Goal: Browse casually: Explore the website without a specific task or goal

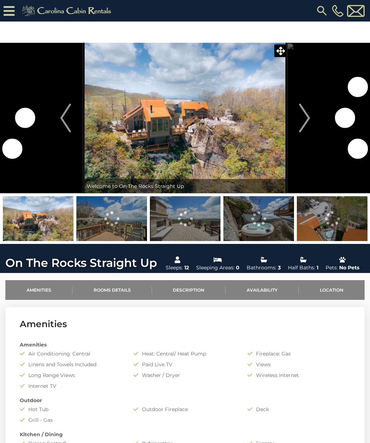
click at [304, 116] on img "Next" at bounding box center [304, 118] width 11 height 29
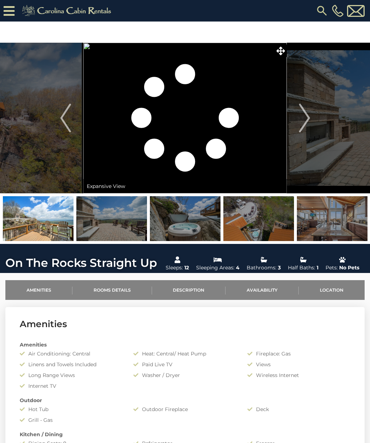
click at [61, 120] on img "Previous" at bounding box center [65, 118] width 11 height 29
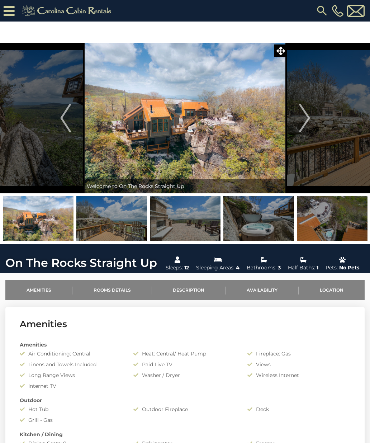
click at [304, 118] on img "Next" at bounding box center [304, 118] width 11 height 29
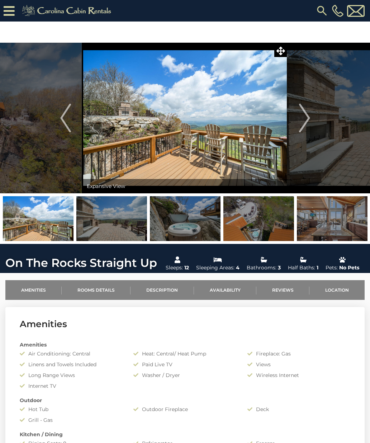
click at [306, 119] on img "Next" at bounding box center [304, 118] width 11 height 29
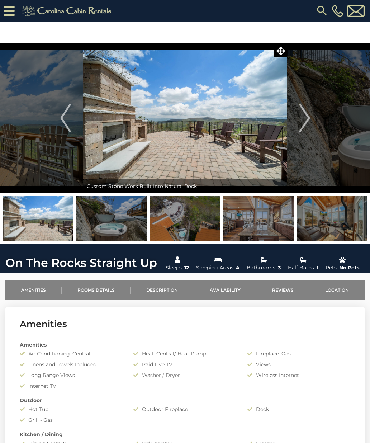
click at [303, 120] on img "Next" at bounding box center [304, 118] width 11 height 29
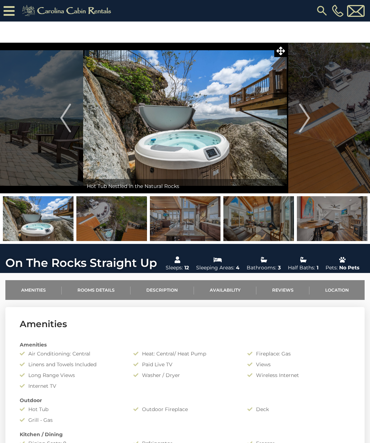
click at [305, 118] on img "Next" at bounding box center [304, 118] width 11 height 29
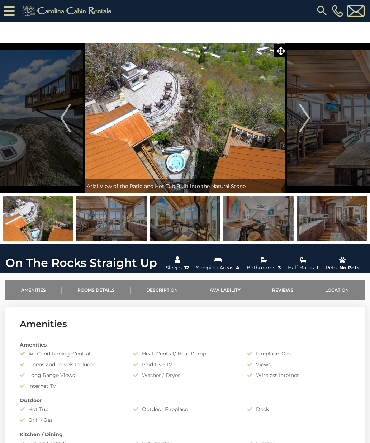
click at [307, 121] on img "Next" at bounding box center [304, 118] width 11 height 29
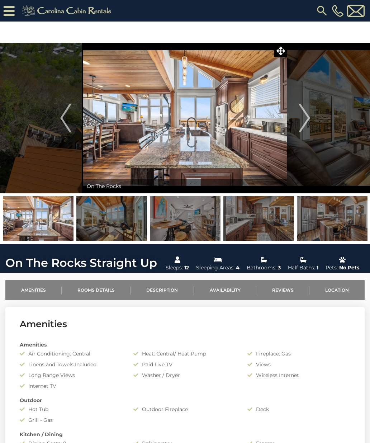
click at [305, 121] on img "Next" at bounding box center [304, 118] width 11 height 29
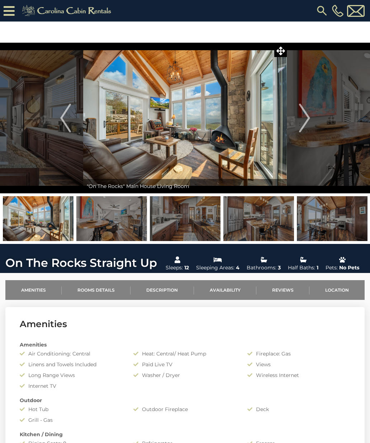
click at [306, 118] on img "Next" at bounding box center [304, 118] width 11 height 29
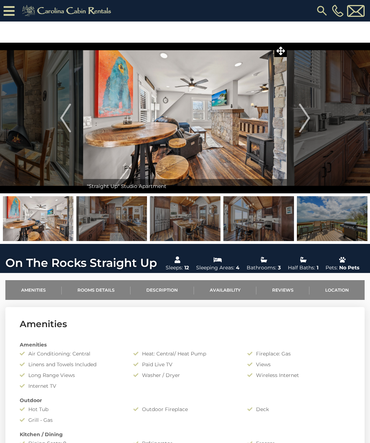
click at [308, 118] on img "Next" at bounding box center [304, 118] width 11 height 29
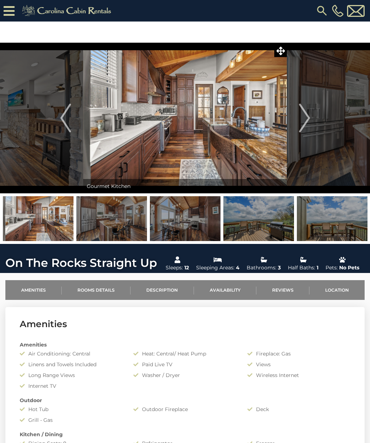
click at [306, 116] on img "Next" at bounding box center [304, 118] width 11 height 29
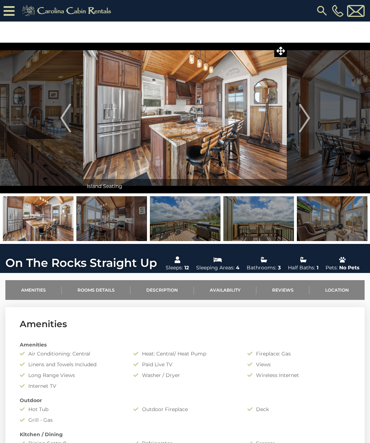
click at [309, 116] on img "Next" at bounding box center [304, 118] width 11 height 29
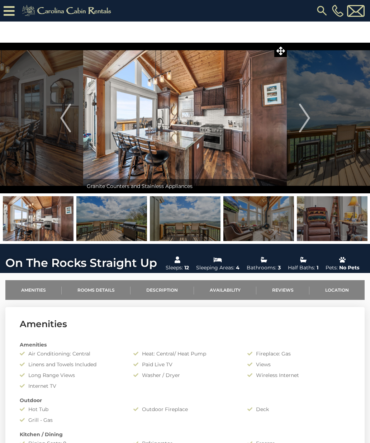
click at [307, 119] on img "Next" at bounding box center [304, 118] width 11 height 29
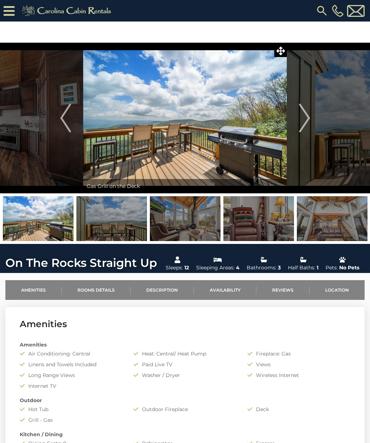
click at [308, 114] on img "Next" at bounding box center [304, 118] width 11 height 29
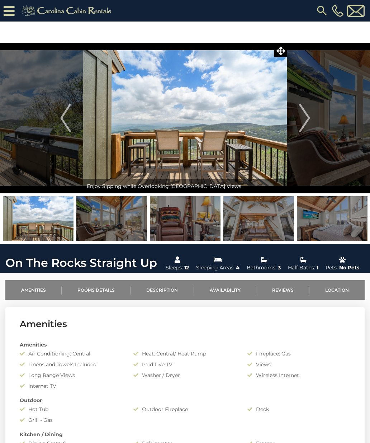
click at [304, 116] on img "Next" at bounding box center [304, 118] width 11 height 29
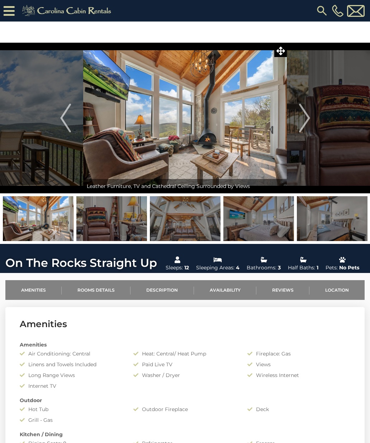
click at [307, 118] on img "Next" at bounding box center [304, 118] width 11 height 29
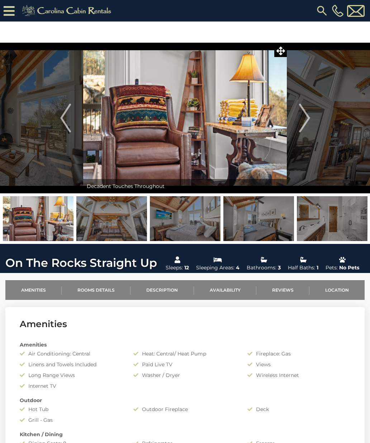
click at [305, 121] on img "Next" at bounding box center [304, 118] width 11 height 29
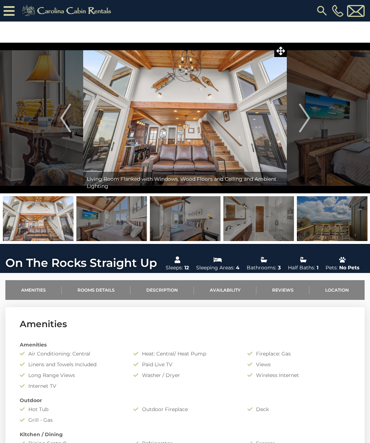
click at [307, 121] on img "Next" at bounding box center [304, 118] width 11 height 29
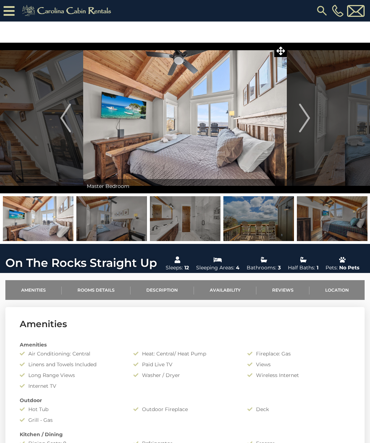
click at [310, 116] on button "Next" at bounding box center [304, 118] width 35 height 151
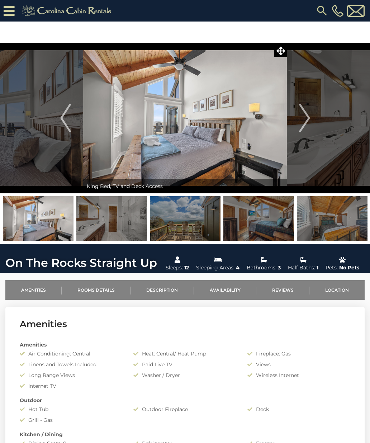
click at [304, 117] on img "Next" at bounding box center [304, 118] width 11 height 29
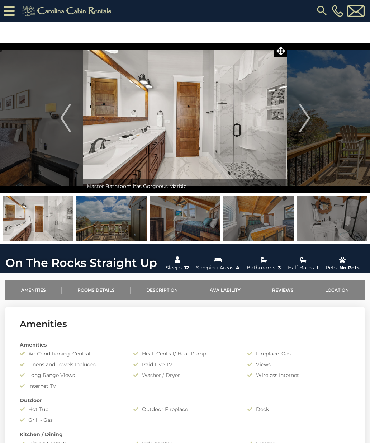
click at [307, 118] on img "Next" at bounding box center [304, 118] width 11 height 29
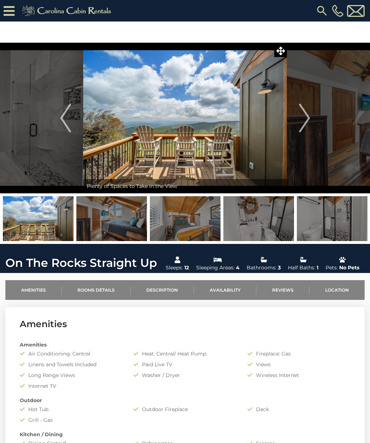
click at [305, 117] on img "Next" at bounding box center [304, 118] width 11 height 29
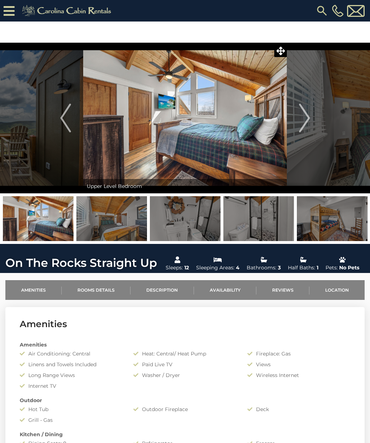
click at [300, 116] on img "Next" at bounding box center [304, 118] width 11 height 29
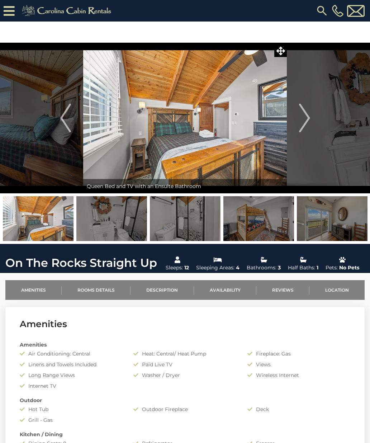
click at [303, 119] on img "Next" at bounding box center [304, 118] width 11 height 29
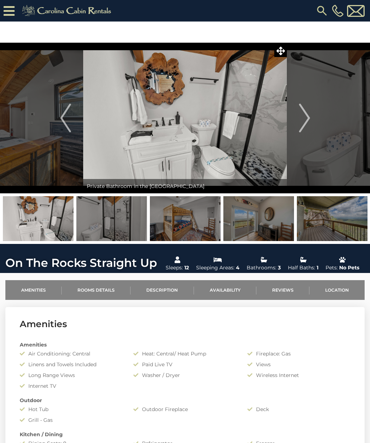
click at [304, 119] on img "Next" at bounding box center [304, 118] width 11 height 29
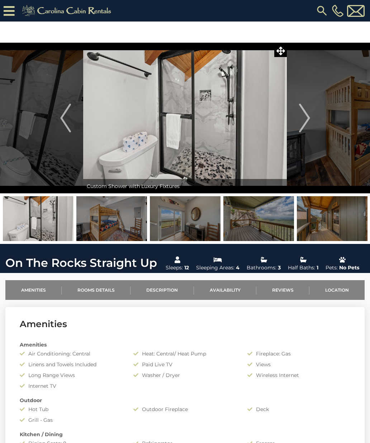
click at [307, 120] on img "Next" at bounding box center [304, 118] width 11 height 29
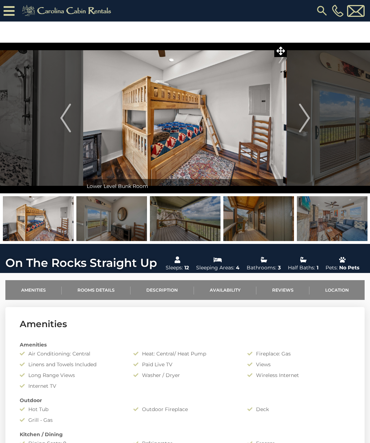
click at [309, 118] on img "Next" at bounding box center [304, 118] width 11 height 29
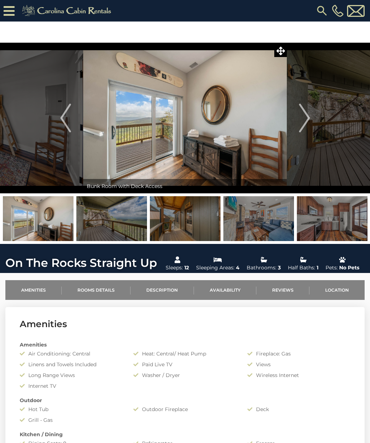
click at [303, 120] on img "Next" at bounding box center [304, 118] width 11 height 29
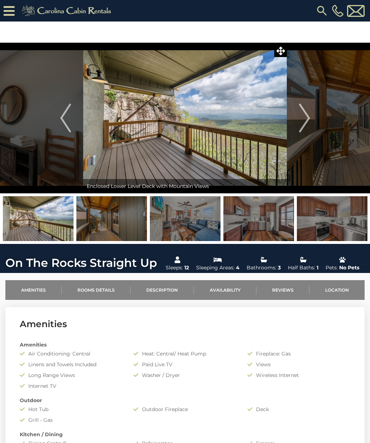
click at [306, 119] on img "Next" at bounding box center [304, 118] width 11 height 29
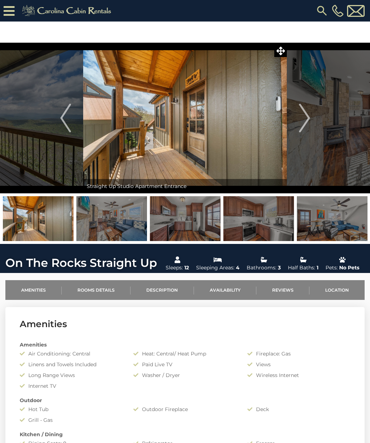
click at [306, 121] on img "Next" at bounding box center [304, 118] width 11 height 29
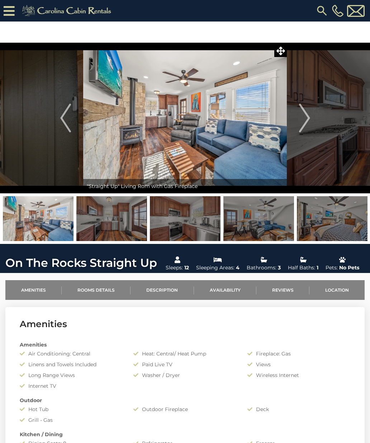
click at [306, 122] on img "Next" at bounding box center [304, 118] width 11 height 29
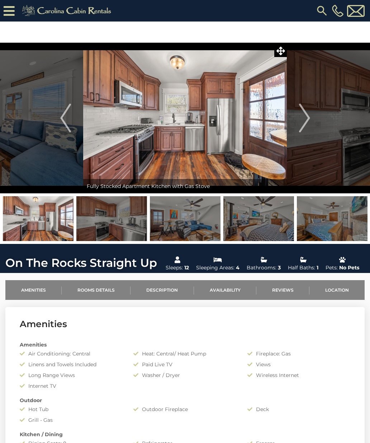
click at [309, 122] on img "Next" at bounding box center [304, 118] width 11 height 29
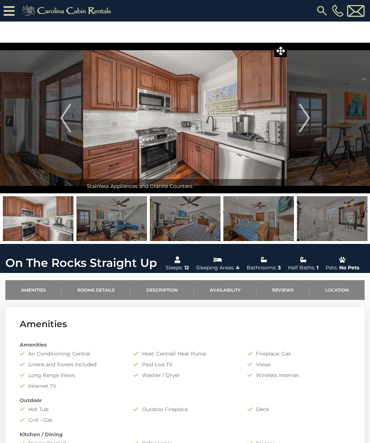
click at [308, 120] on img "Next" at bounding box center [304, 118] width 11 height 29
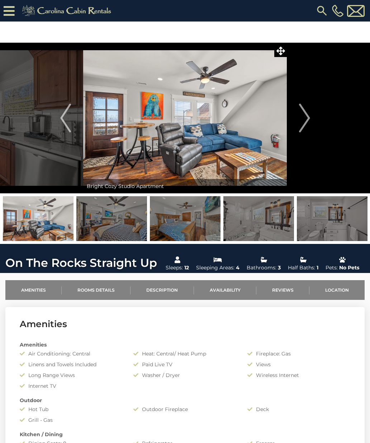
click at [312, 117] on button "Next" at bounding box center [304, 118] width 35 height 151
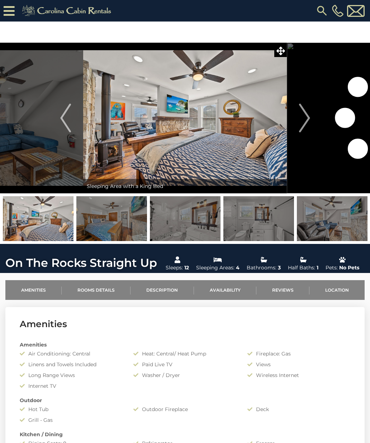
click at [310, 118] on button "Next" at bounding box center [304, 118] width 35 height 151
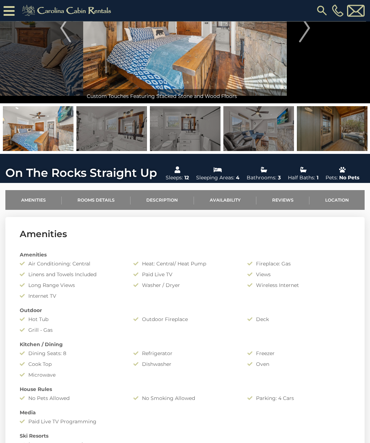
scroll to position [68, 0]
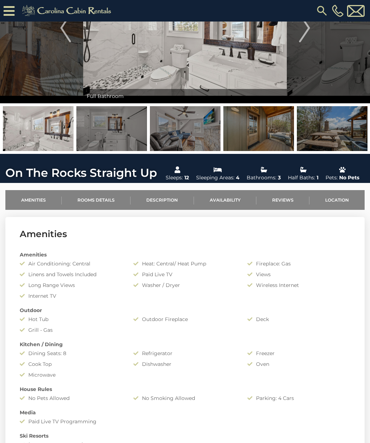
click at [266, 129] on img at bounding box center [258, 128] width 71 height 45
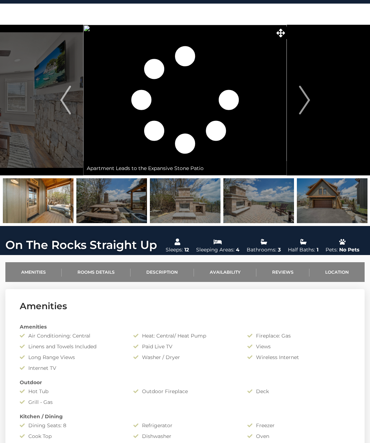
scroll to position [0, 0]
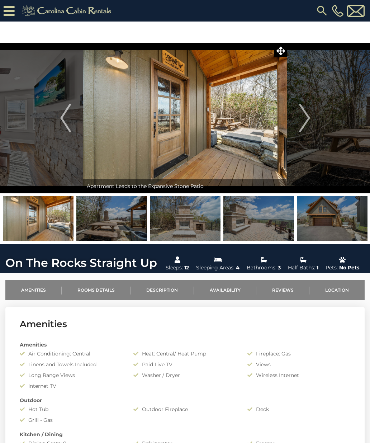
click at [305, 118] on img "Next" at bounding box center [304, 118] width 11 height 29
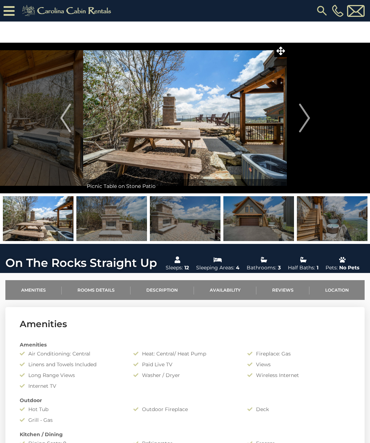
click at [304, 119] on img "Next" at bounding box center [304, 118] width 11 height 29
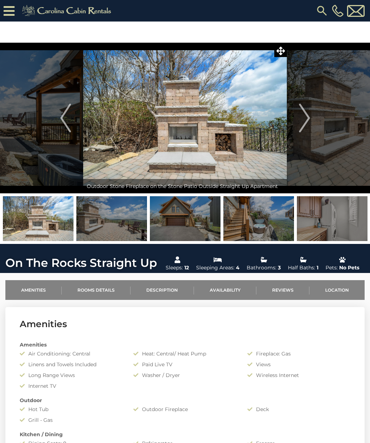
click at [305, 119] on img "Next" at bounding box center [304, 118] width 11 height 29
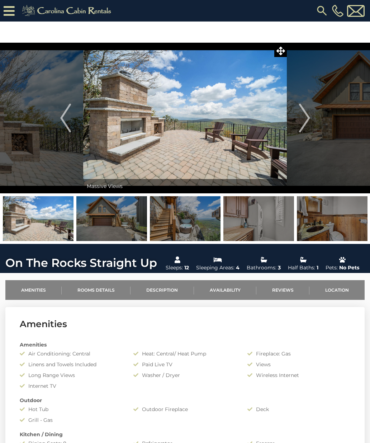
click at [307, 119] on img "Next" at bounding box center [304, 118] width 11 height 29
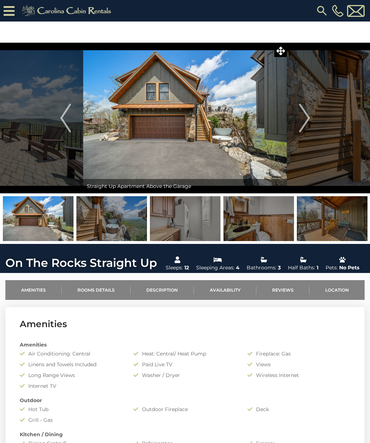
click at [303, 118] on img "Next" at bounding box center [304, 118] width 11 height 29
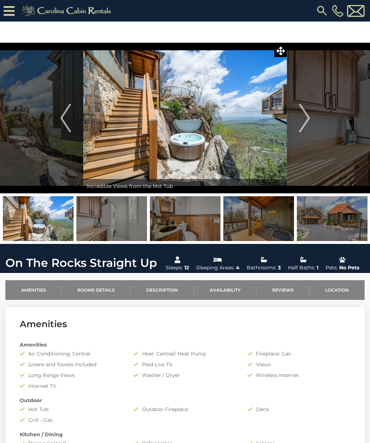
click at [308, 121] on img "Next" at bounding box center [304, 118] width 11 height 29
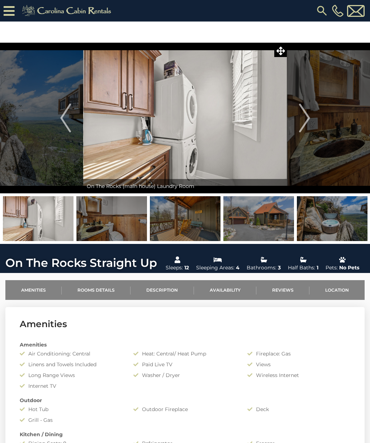
click at [306, 119] on img "Next" at bounding box center [304, 118] width 11 height 29
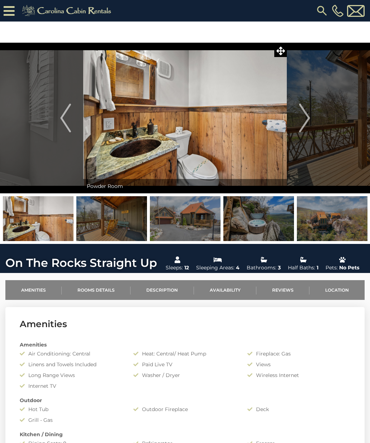
click at [310, 120] on button "Next" at bounding box center [304, 118] width 35 height 151
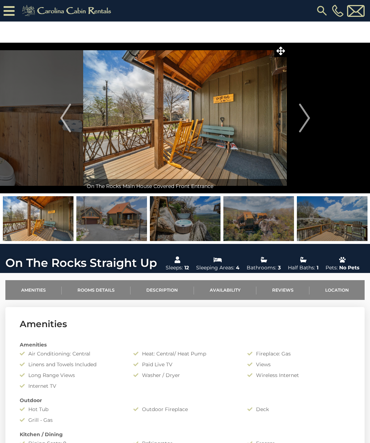
click at [306, 119] on img "Next" at bounding box center [304, 118] width 11 height 29
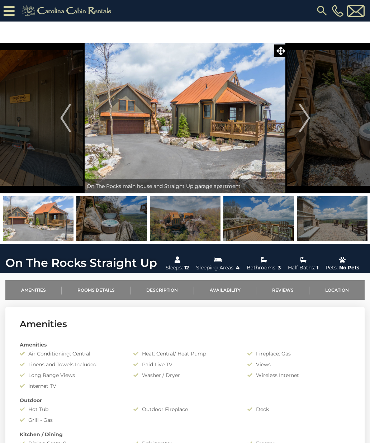
click at [305, 119] on img "Next" at bounding box center [304, 118] width 11 height 29
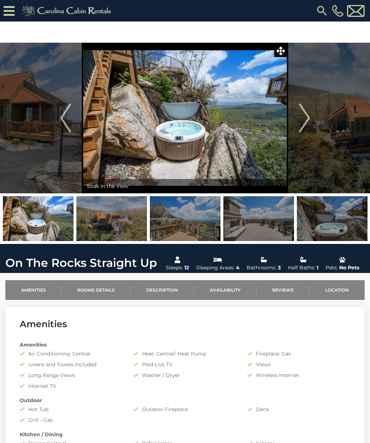
click at [308, 116] on img "Next" at bounding box center [304, 118] width 11 height 29
